Goal: Register for event/course

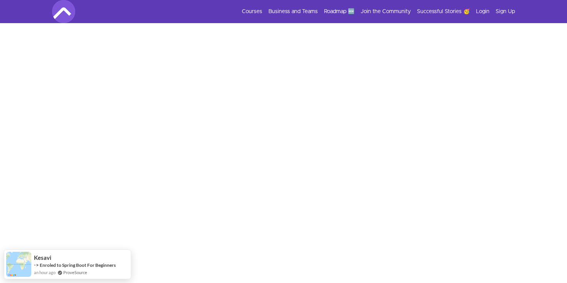
scroll to position [95, 0]
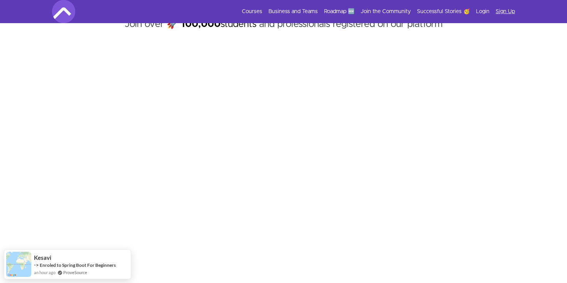
click at [502, 9] on link "Sign Up" at bounding box center [504, 12] width 19 height 8
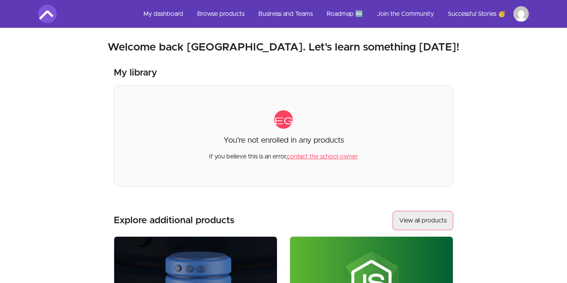
click at [404, 216] on link "View all products" at bounding box center [422, 220] width 61 height 19
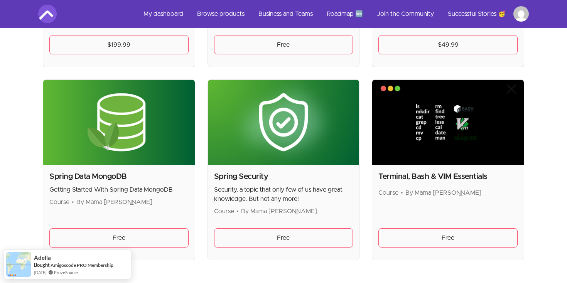
scroll to position [2045, 0]
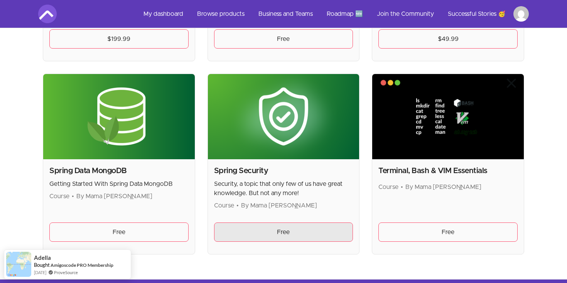
click at [319, 225] on link "Free" at bounding box center [283, 231] width 139 height 19
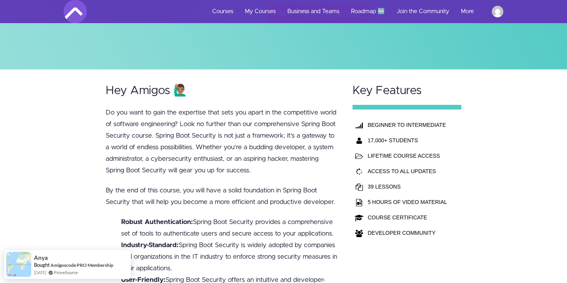
scroll to position [70, 0]
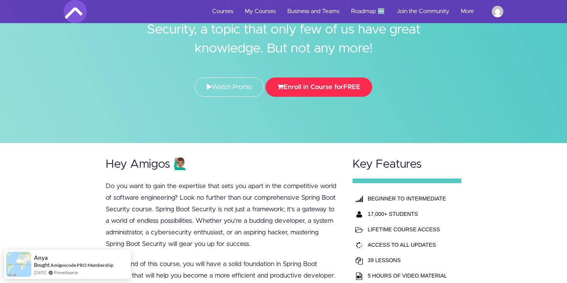
click at [341, 87] on button "Enroll in Course for FREE" at bounding box center [318, 86] width 107 height 19
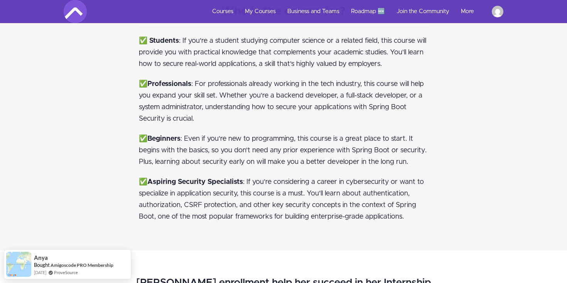
scroll to position [582, 0]
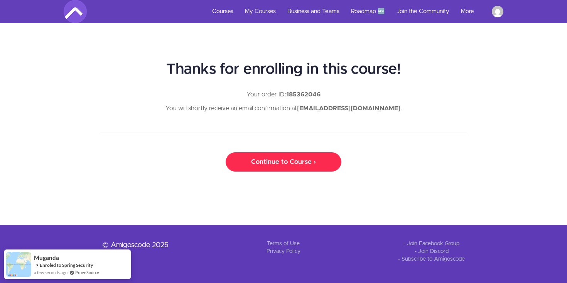
click at [317, 163] on link "Continue to Course ›" at bounding box center [283, 161] width 116 height 19
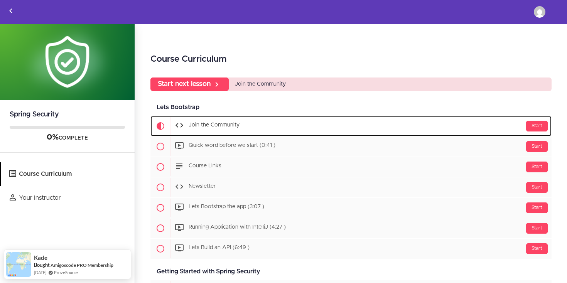
click at [224, 126] on span "Join the Community" at bounding box center [213, 125] width 51 height 5
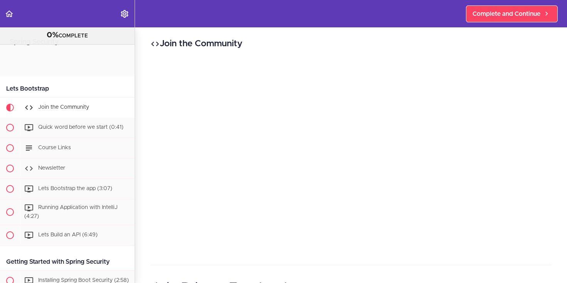
scroll to position [51, 0]
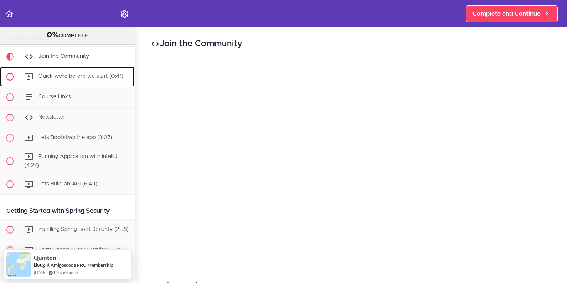
click at [87, 79] on span "Quick word before we start (0:41)" at bounding box center [80, 76] width 85 height 5
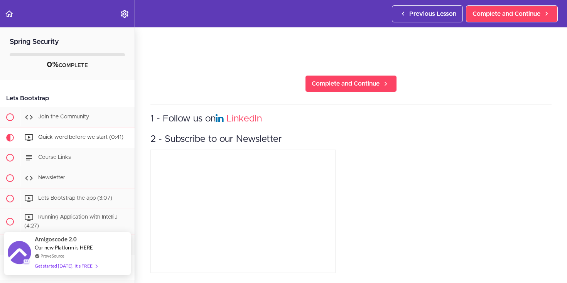
click at [87, 266] on div "Get started [DATE]. It's FREE" at bounding box center [66, 265] width 62 height 9
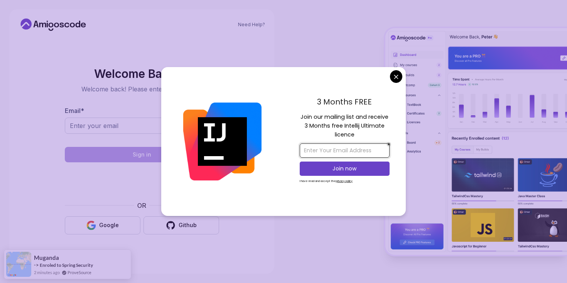
click at [335, 155] on input "email" at bounding box center [344, 150] width 90 height 14
paste input "[EMAIL_ADDRESS][DOMAIN_NAME]"
type input "[EMAIL_ADDRESS][DOMAIN_NAME]"
click at [373, 170] on p "Join now" at bounding box center [344, 169] width 73 height 8
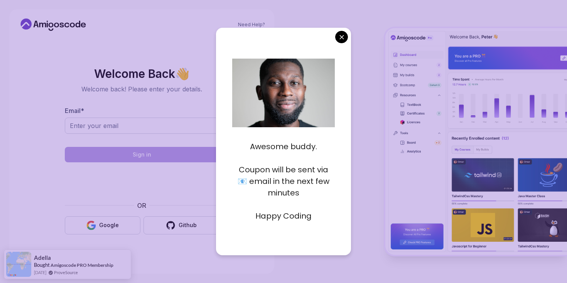
click at [343, 35] on body "Need Help? Welcome Back 👋 Welcome back! Please enter your details. Email * Sign…" at bounding box center [283, 141] width 567 height 283
